Goal: Transaction & Acquisition: Subscribe to service/newsletter

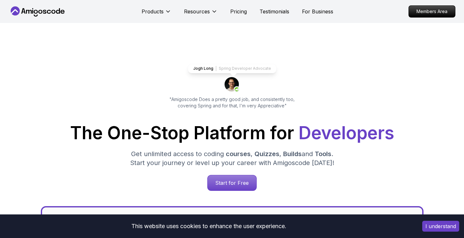
click at [255, 93] on div "Jogh Long Spring Developer Advocate "Amigoscode Does a pretty good job, and con…" at bounding box center [232, 86] width 143 height 45
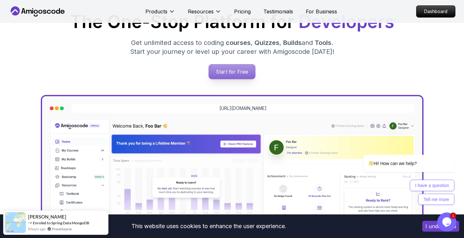
scroll to position [84, 0]
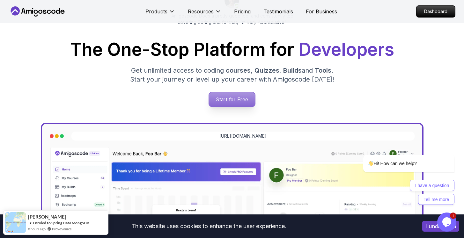
click at [233, 93] on p "Start for Free" at bounding box center [232, 99] width 46 height 15
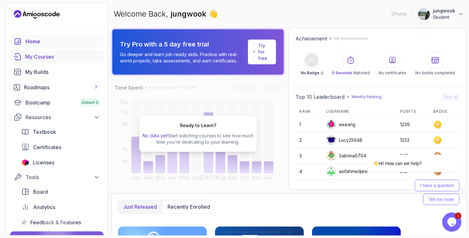
click at [30, 54] on div "My Courses" at bounding box center [62, 57] width 75 height 8
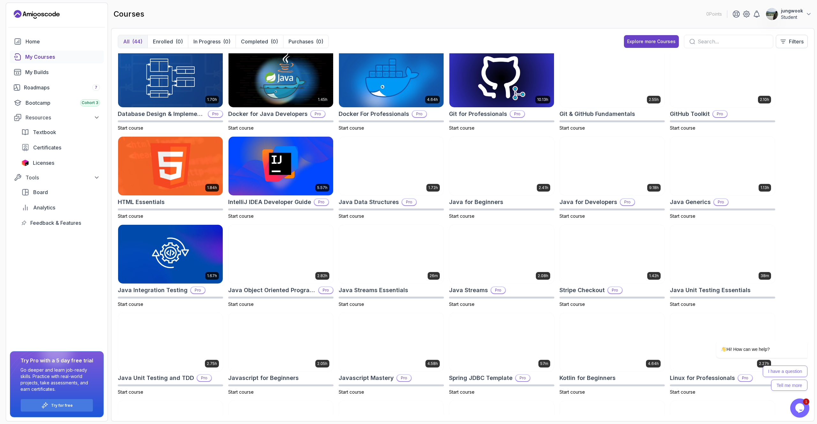
scroll to position [78, 0]
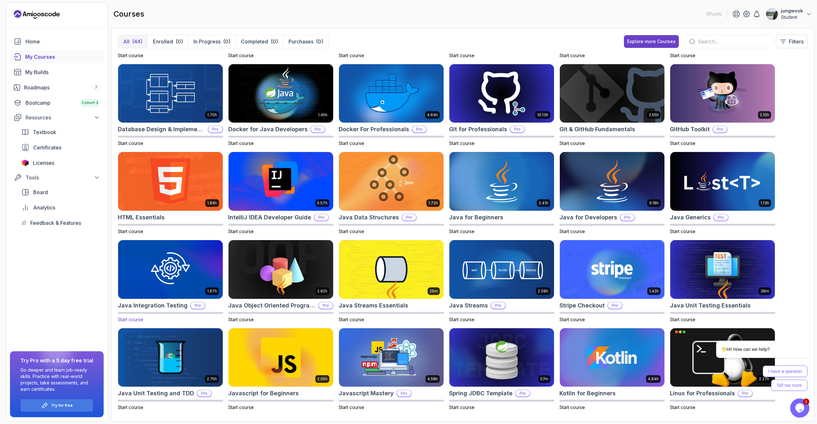
click at [191, 238] on img at bounding box center [171, 269] width 110 height 62
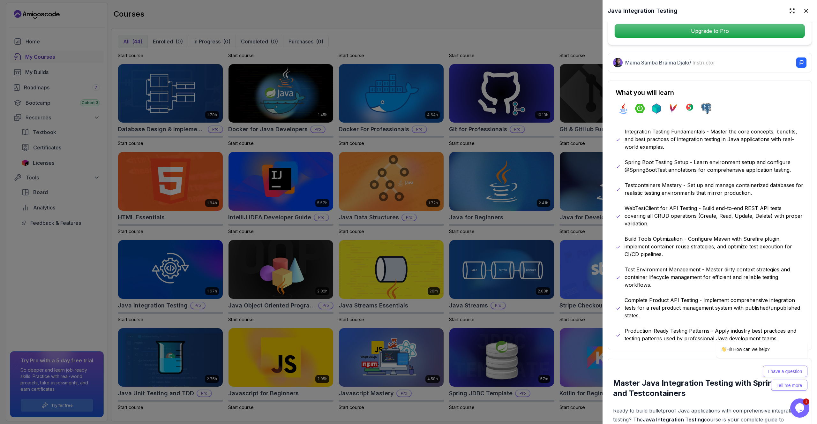
scroll to position [272, 0]
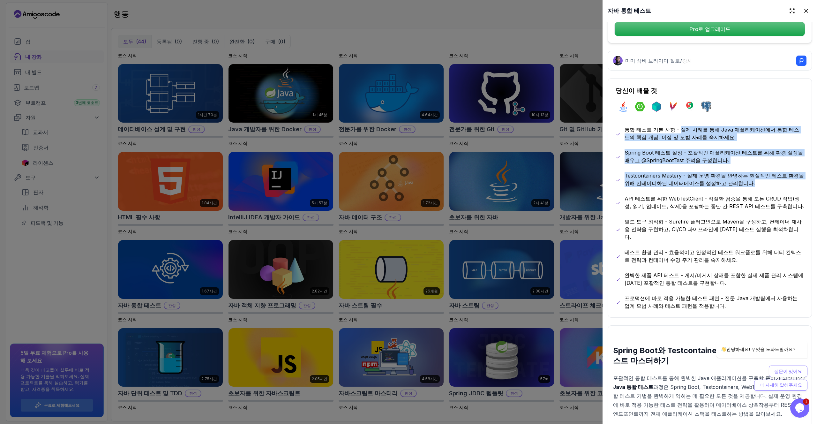
drag, startPoint x: 674, startPoint y: 128, endPoint x: 669, endPoint y: 186, distance: 58.0
click at [464, 186] on div "통합 테스트 기본 사항 - 실제 사례를 통해 Java 애플리케이션에서 통합 테스트의 핵심 개념, 이점 및 모범 사례를 숙지하세요. Spring…" at bounding box center [710, 218] width 188 height 184
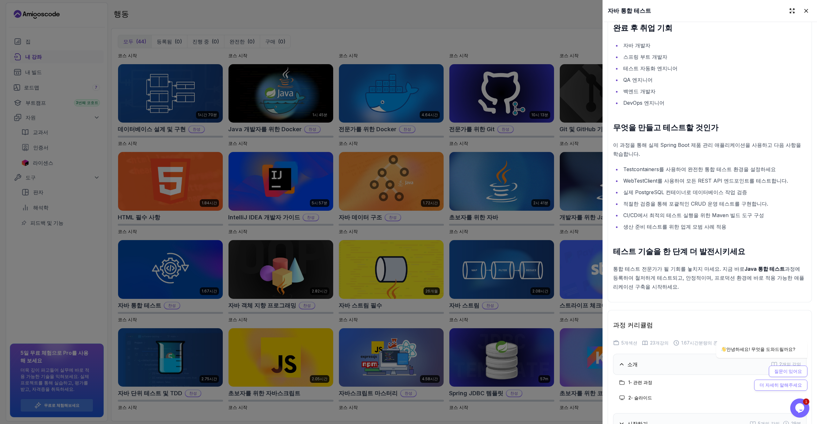
scroll to position [1124, 0]
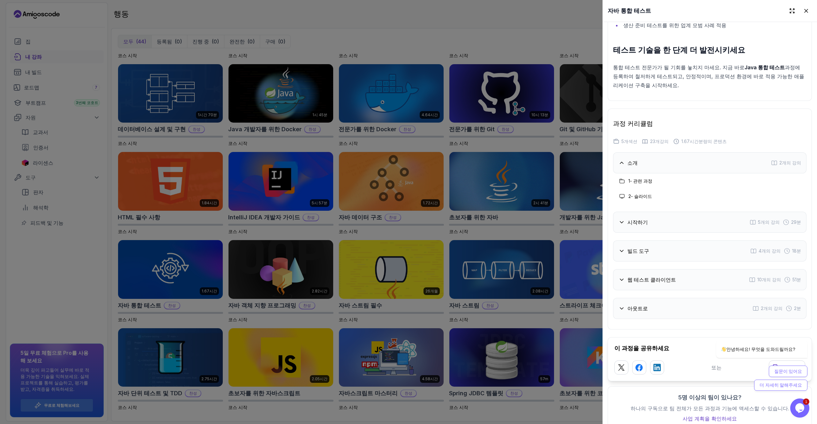
click at [464, 212] on div "시작하기 5개의 강의 29분" at bounding box center [709, 222] width 193 height 21
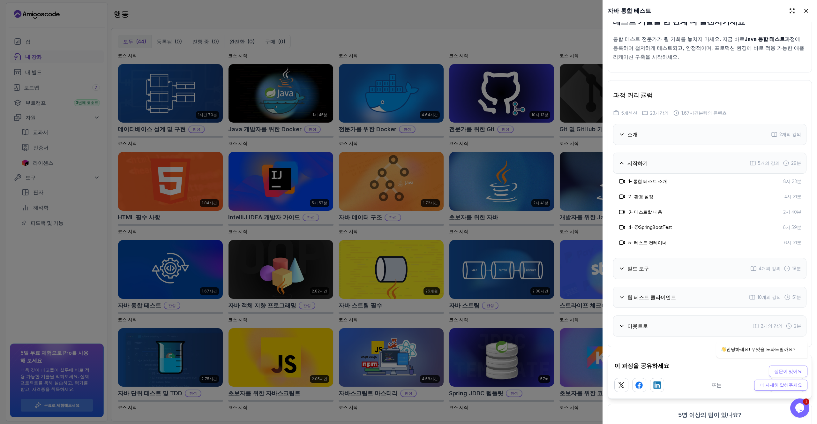
click at [464, 238] on div "빌드 도구 4개의 강의 18분" at bounding box center [709, 268] width 193 height 21
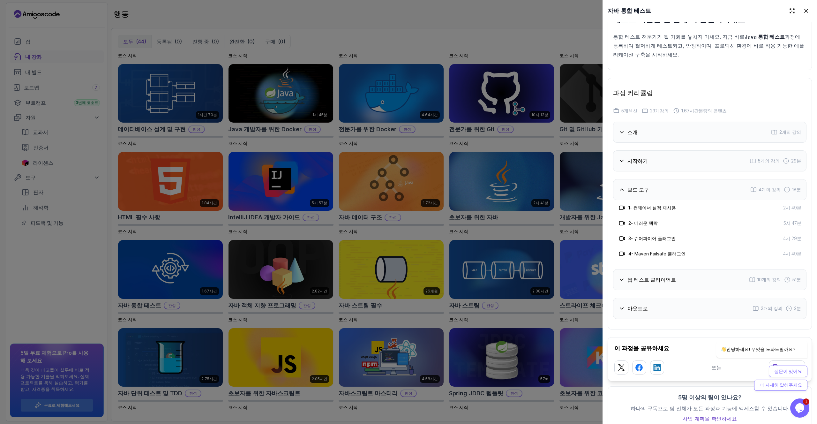
click at [464, 238] on font "웹 테스트 클라이언트" at bounding box center [652, 279] width 49 height 6
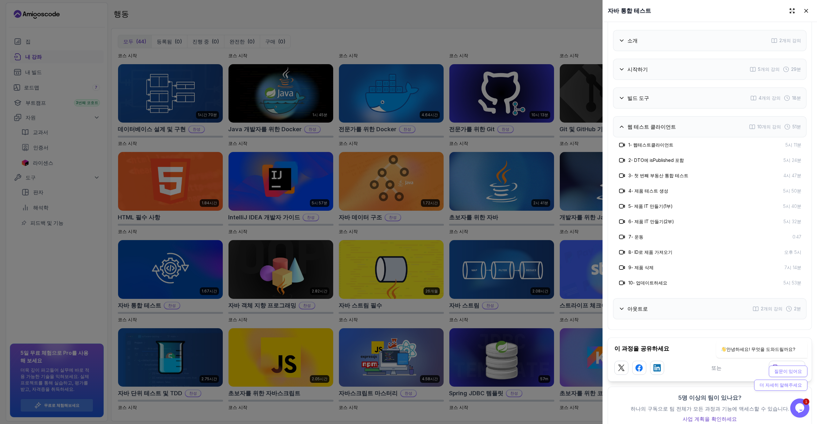
click at [464, 238] on div "아웃트로 2개의 강의 2분" at bounding box center [709, 308] width 193 height 21
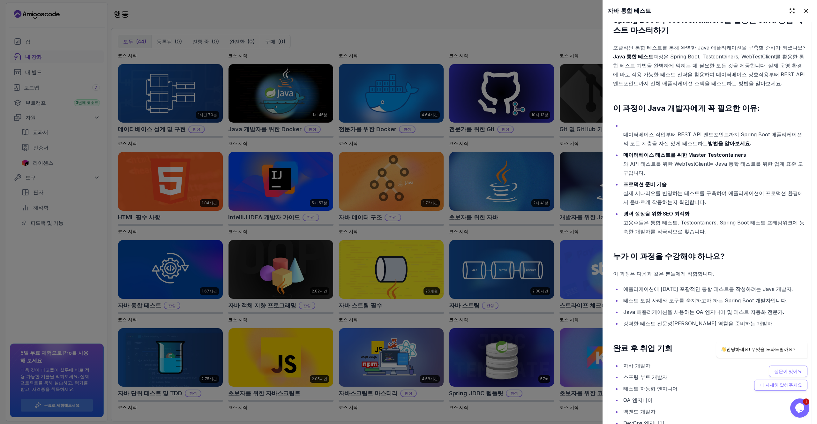
scroll to position [602, 0]
click at [464, 66] on div at bounding box center [408, 212] width 817 height 424
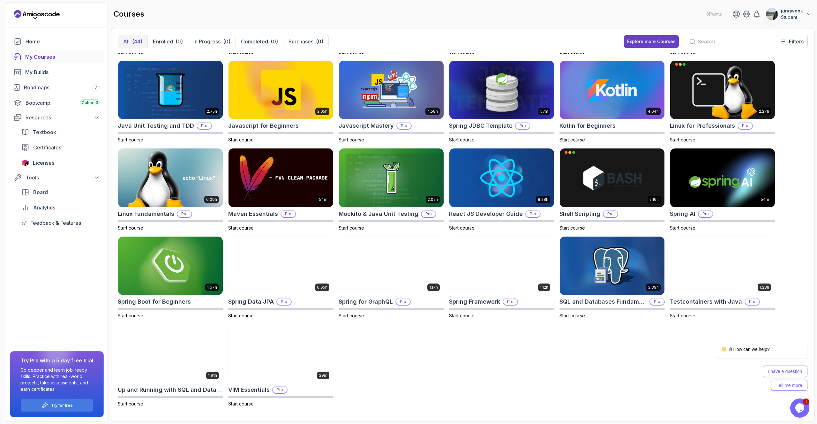
scroll to position [0, 0]
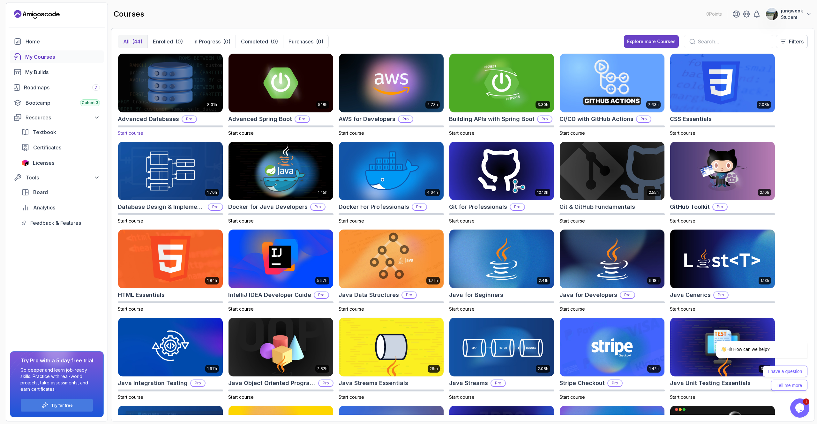
click at [174, 86] on img at bounding box center [171, 83] width 110 height 62
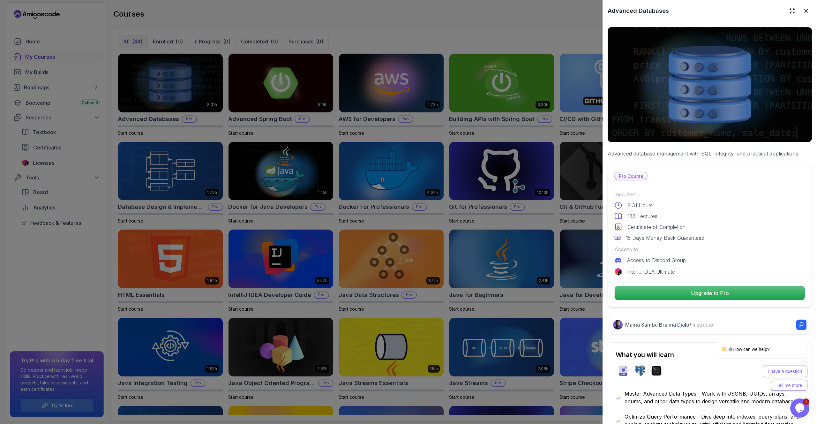
click at [464, 150] on p "Advanced database management with SQL, integrity, and practical applications" at bounding box center [710, 154] width 204 height 8
click at [464, 238] on div "Pro Course Includes: 8.31 Hours 136 Lectures Certificate of Completion 15 Days …" at bounding box center [710, 236] width 204 height 142
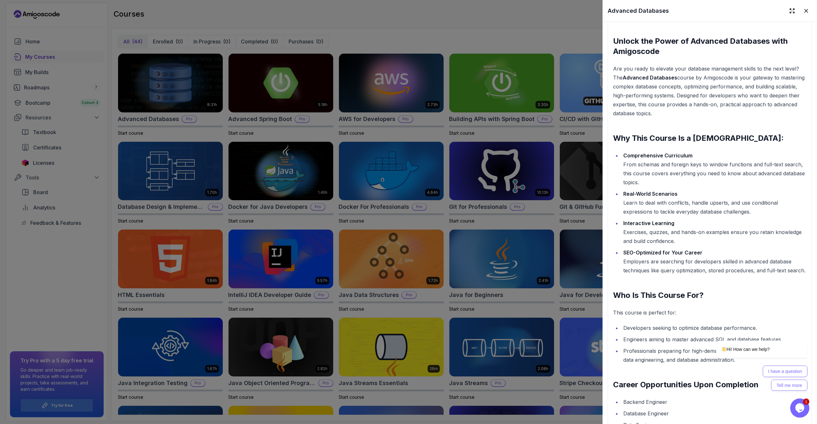
scroll to position [796, 0]
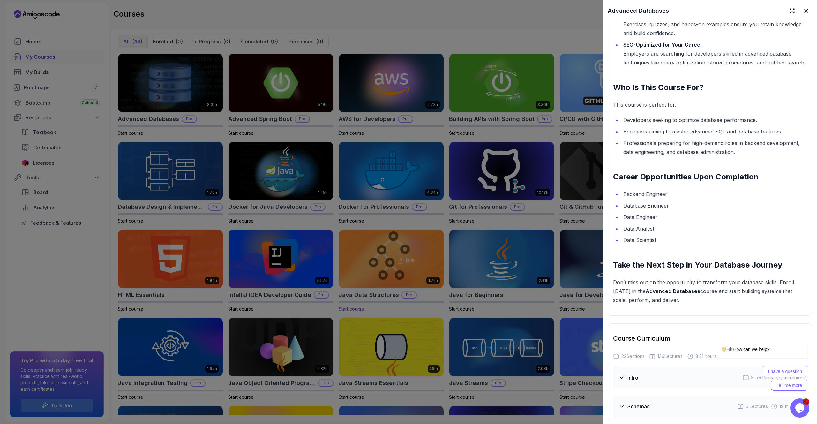
click at [440, 238] on div at bounding box center [408, 212] width 817 height 424
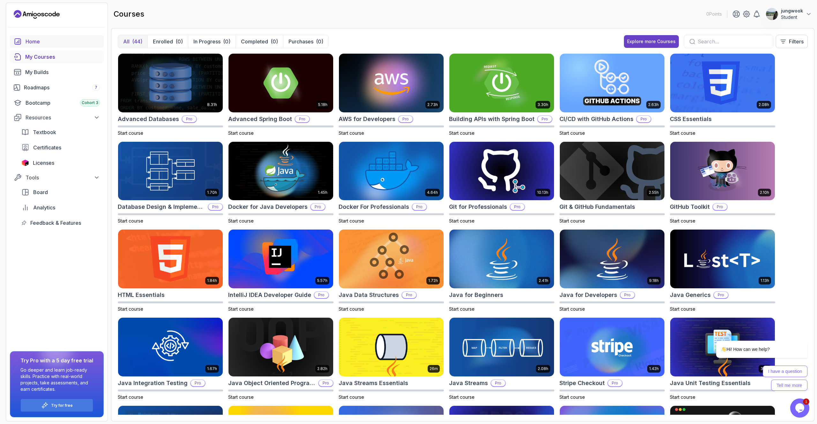
click at [22, 36] on link "Home" at bounding box center [57, 41] width 94 height 13
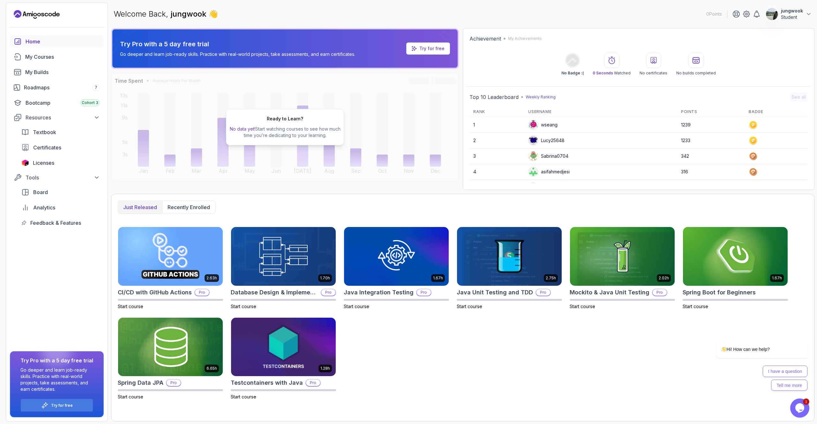
click at [416, 50] on icon at bounding box center [414, 48] width 5 height 5
click at [420, 45] on p "Try for free" at bounding box center [431, 48] width 25 height 6
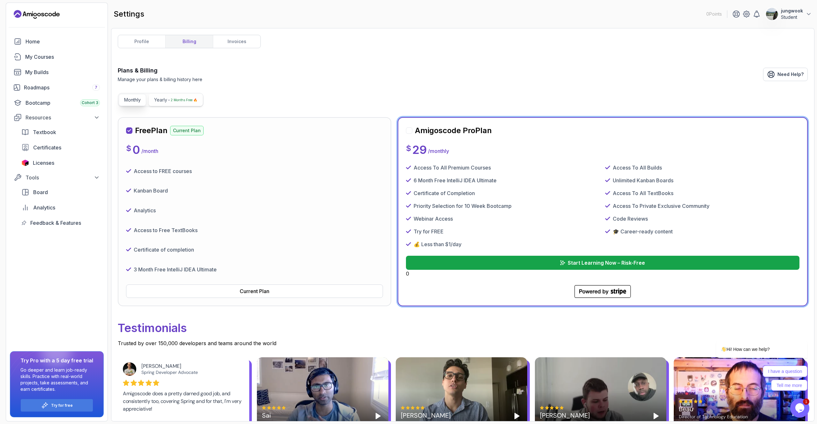
click at [185, 103] on button "Yearly 2 Months Free 🔥" at bounding box center [176, 100] width 54 height 12
click at [133, 102] on p "Monthly" at bounding box center [132, 100] width 17 height 6
click at [432, 130] on h2 "Amigoscode Pro Plan" at bounding box center [453, 130] width 77 height 10
click at [412, 131] on div "Amigoscode Pro Plan" at bounding box center [449, 130] width 86 height 10
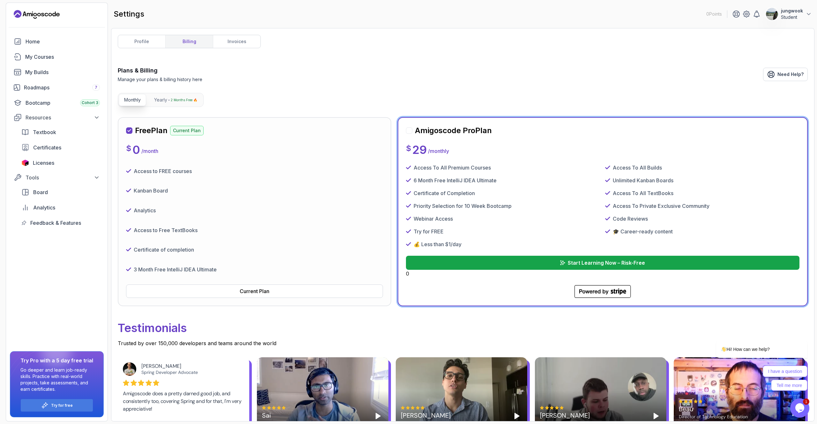
click at [407, 131] on div at bounding box center [409, 130] width 6 height 6
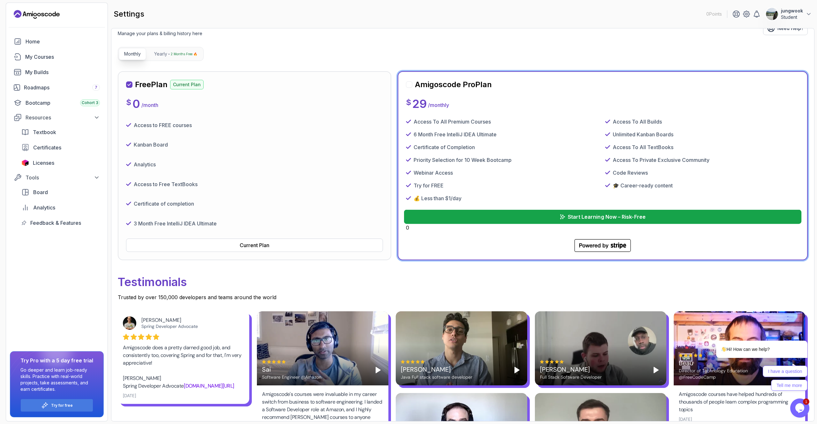
scroll to position [57, 0]
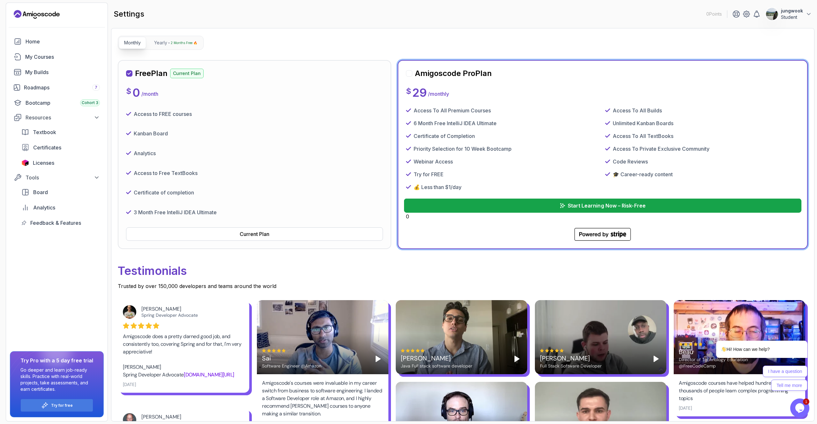
click at [464, 201] on button "Start Learning Now – Risk-Free" at bounding box center [603, 206] width 398 height 14
